Goal: Task Accomplishment & Management: Manage account settings

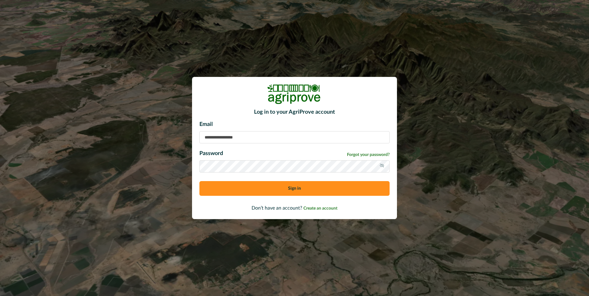
type input "**********"
click at [381, 167] on icon at bounding box center [381, 166] width 4 height 4
click at [302, 187] on button "Sign in" at bounding box center [294, 188] width 190 height 15
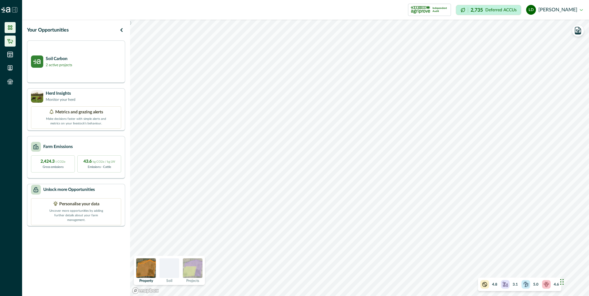
click at [9, 40] on icon at bounding box center [10, 41] width 6 height 6
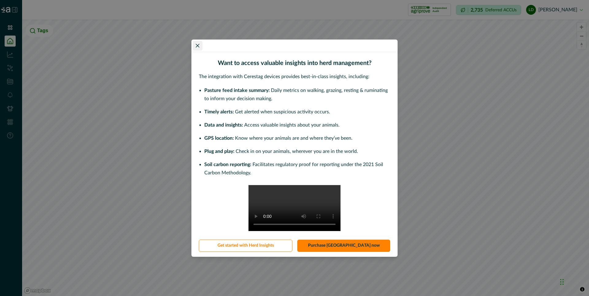
click at [198, 44] on icon "Close" at bounding box center [198, 46] width 4 height 4
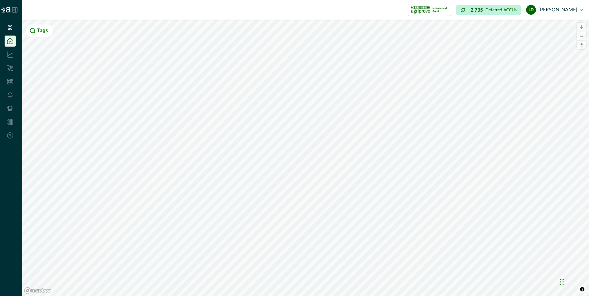
click at [10, 39] on icon at bounding box center [10, 41] width 6 height 6
click at [567, 8] on button "ld [PERSON_NAME]" at bounding box center [554, 9] width 57 height 15
click at [9, 26] on icon at bounding box center [10, 27] width 4 height 4
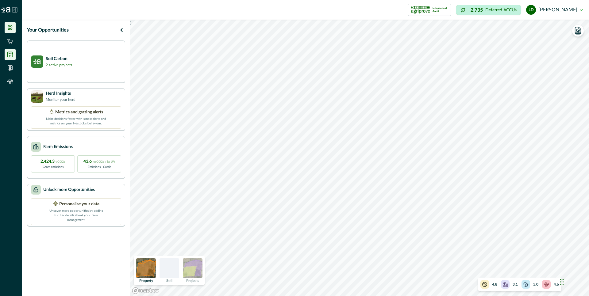
click at [12, 53] on icon at bounding box center [10, 54] width 6 height 6
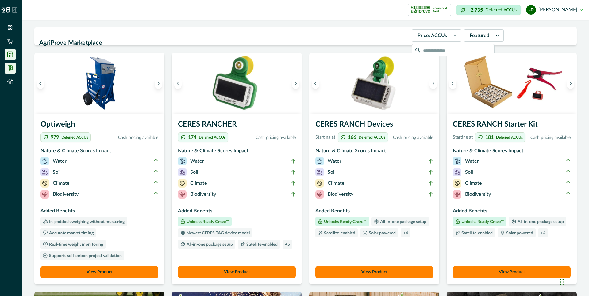
click at [10, 69] on icon at bounding box center [10, 68] width 6 height 6
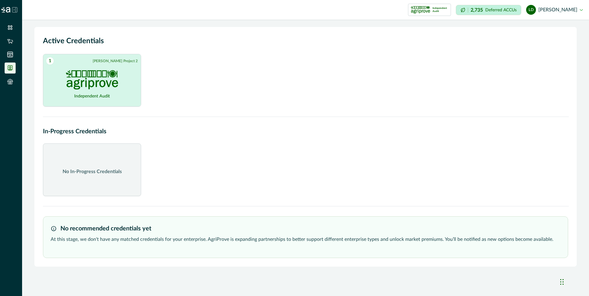
click at [85, 83] on img at bounding box center [92, 79] width 52 height 19
click at [116, 94] on link "View credentials on Document Hub" at bounding box center [91, 95] width 58 height 6
click at [10, 28] on icon at bounding box center [10, 27] width 4 height 4
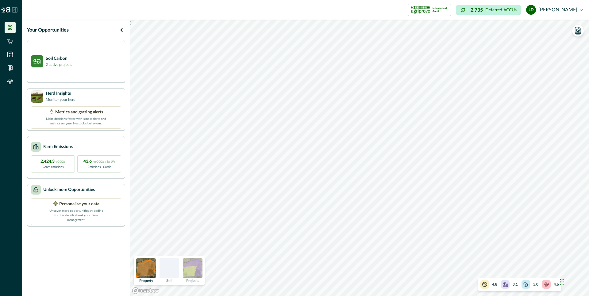
click at [65, 63] on p "2 active projects" at bounding box center [59, 65] width 26 height 6
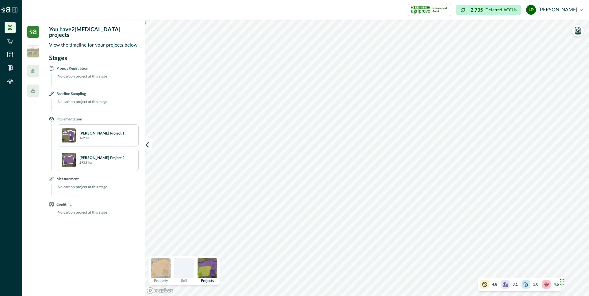
click at [507, 11] on p "Deferred ACCUs" at bounding box center [500, 10] width 31 height 5
click at [465, 10] on icon at bounding box center [462, 10] width 5 height 5
click at [33, 72] on icon at bounding box center [33, 71] width 5 height 5
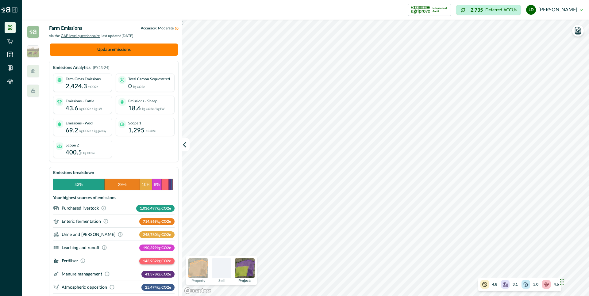
scroll to position [31, 0]
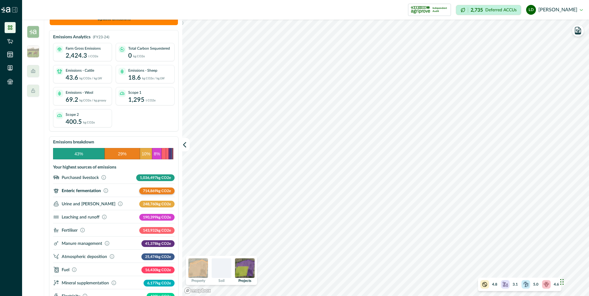
click at [81, 189] on p "Enteric fermentation" at bounding box center [81, 190] width 39 height 5
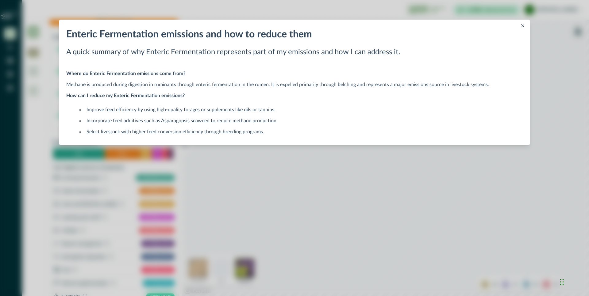
click at [522, 26] on icon "Close" at bounding box center [522, 25] width 3 height 3
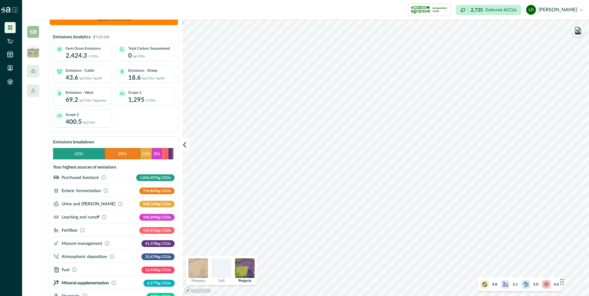
click at [90, 282] on p "Mineral supplementation" at bounding box center [85, 282] width 47 height 5
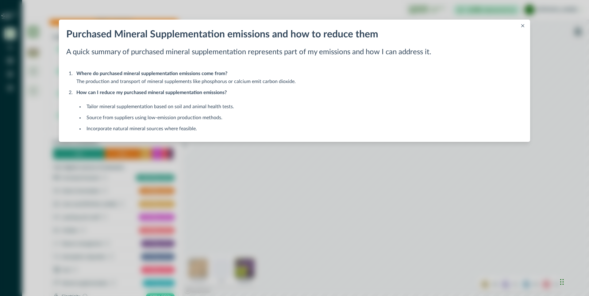
click at [523, 25] on icon "Close" at bounding box center [522, 25] width 3 height 3
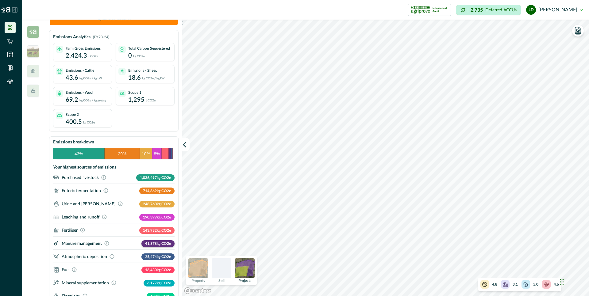
scroll to position [46, 0]
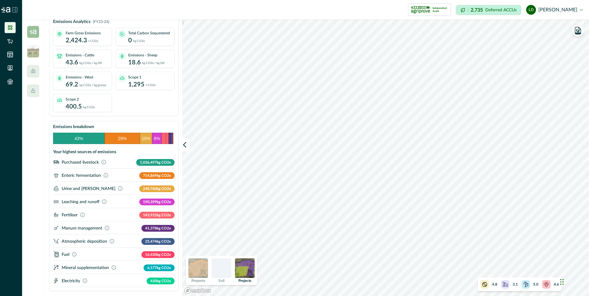
click at [577, 8] on button "ld [PERSON_NAME]" at bounding box center [554, 9] width 57 height 15
click at [528, 26] on button "Sign out" at bounding box center [548, 27] width 68 height 10
